Goal: Contribute content

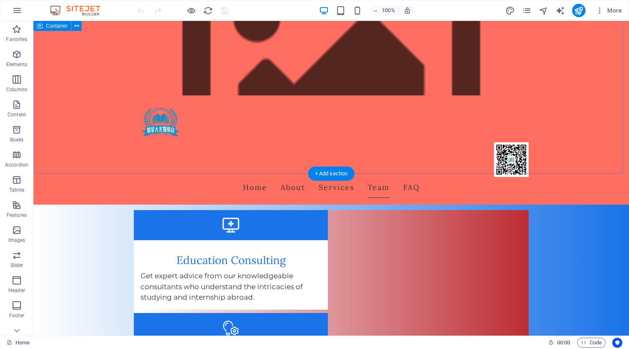
scroll to position [669, 0]
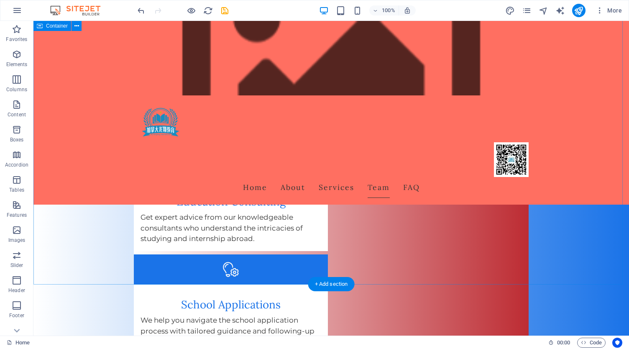
scroll to position [627, 0]
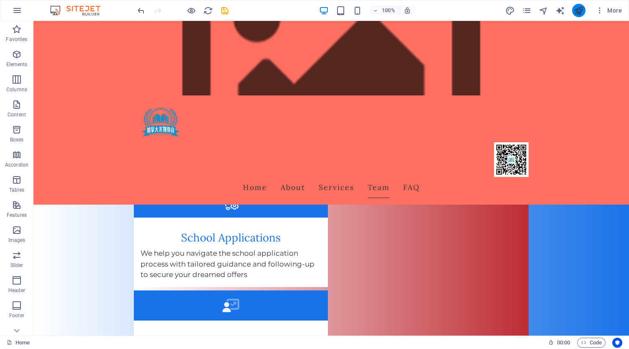
click at [580, 11] on icon "publish" at bounding box center [579, 11] width 10 height 10
